Goal: Information Seeking & Learning: Learn about a topic

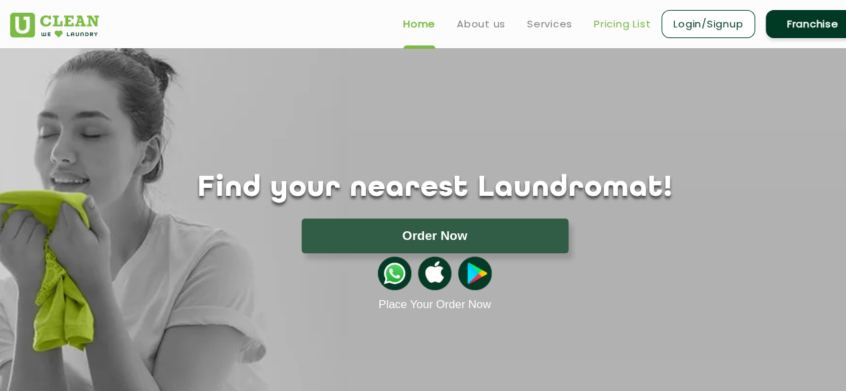
click at [612, 19] on link "Pricing List" at bounding box center [622, 24] width 57 height 16
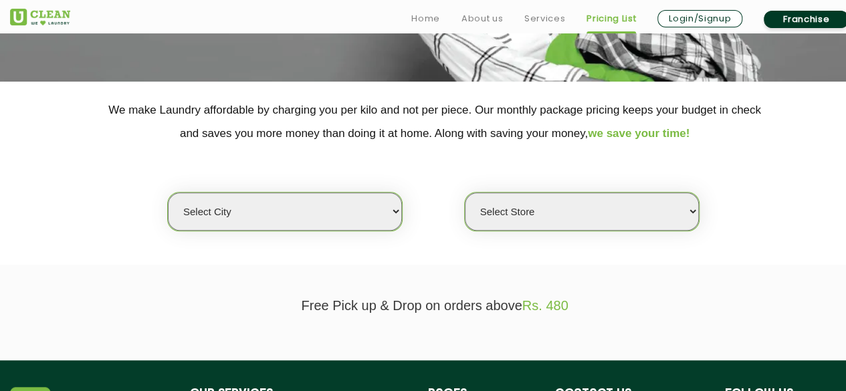
scroll to position [229, 0]
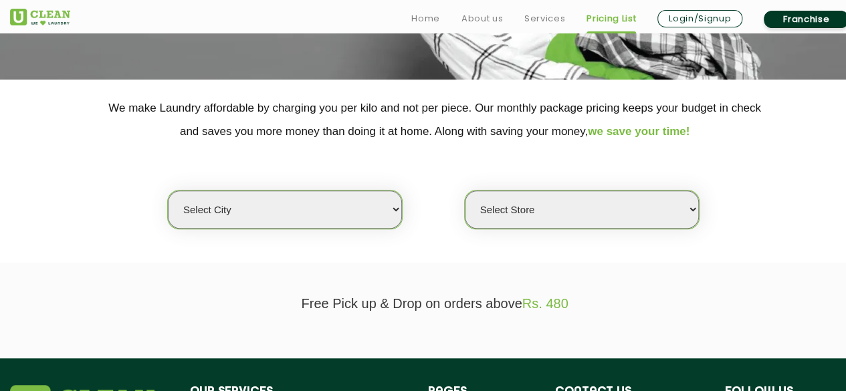
click at [394, 208] on select "Select city [GEOGRAPHIC_DATA] [GEOGRAPHIC_DATA] [GEOGRAPHIC_DATA] [GEOGRAPHIC_D…" at bounding box center [285, 210] width 234 height 38
click at [187, 207] on select "Select city [GEOGRAPHIC_DATA] [GEOGRAPHIC_DATA] [GEOGRAPHIC_DATA] [GEOGRAPHIC_D…" at bounding box center [285, 210] width 234 height 38
click at [394, 209] on select "Select city [GEOGRAPHIC_DATA] [GEOGRAPHIC_DATA] [GEOGRAPHIC_DATA] [GEOGRAPHIC_D…" at bounding box center [285, 210] width 234 height 38
click at [211, 207] on select "Select city [GEOGRAPHIC_DATA] [GEOGRAPHIC_DATA] [GEOGRAPHIC_DATA] [GEOGRAPHIC_D…" at bounding box center [285, 210] width 234 height 38
select select "174"
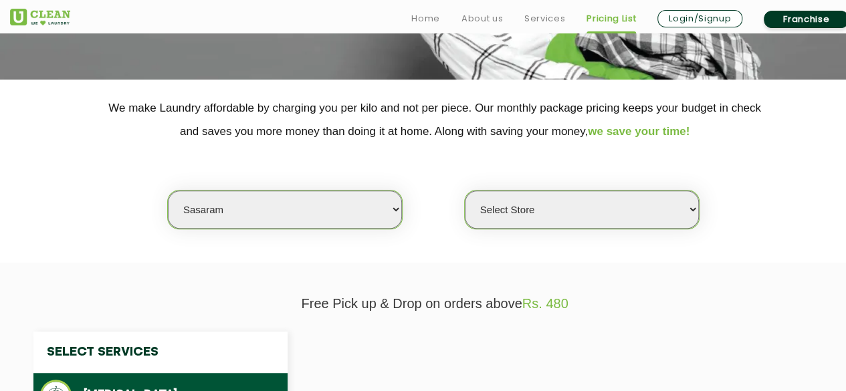
select select "0"
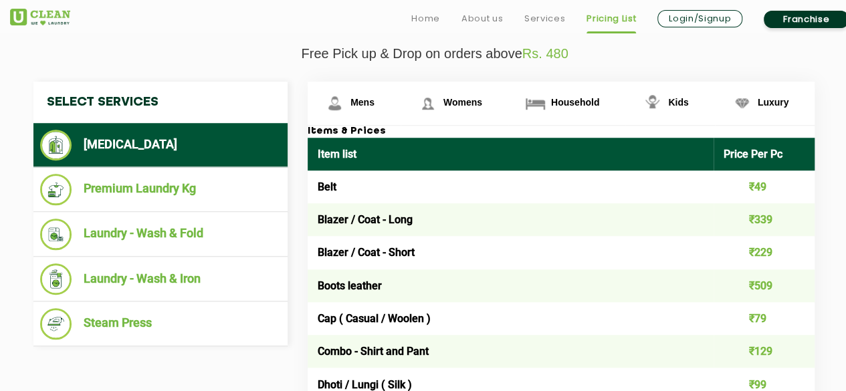
scroll to position [496, 0]
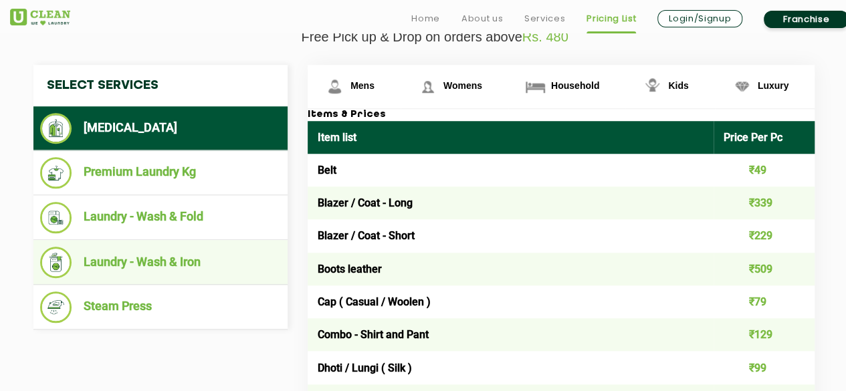
click at [98, 262] on li "Laundry - Wash & Iron" at bounding box center [160, 262] width 241 height 31
